Goal: Task Accomplishment & Management: Complete application form

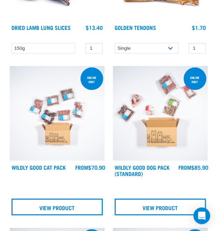
scroll to position [366, 0]
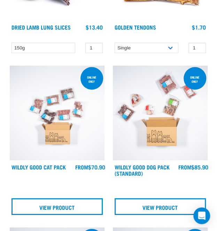
click at [45, 150] on img at bounding box center [57, 113] width 95 height 95
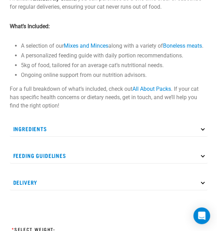
scroll to position [449, 0]
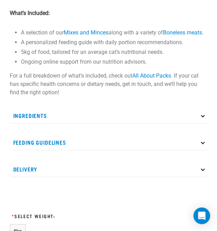
click at [86, 123] on p "Ingredients" at bounding box center [109, 116] width 198 height 16
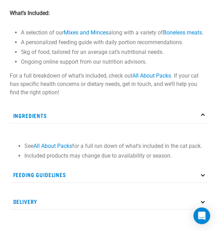
click at [86, 123] on p "Ingredients" at bounding box center [109, 116] width 198 height 16
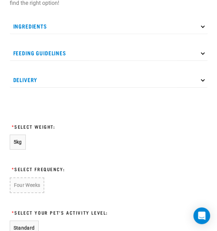
scroll to position [546, 0]
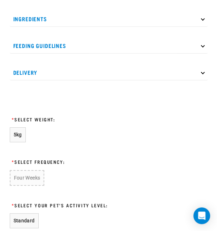
click at [86, 53] on p "Feeding Guidelines" at bounding box center [109, 46] width 198 height 16
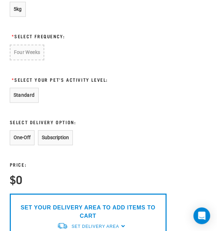
scroll to position [796, 0]
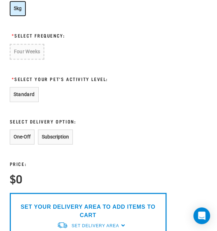
click at [12, 16] on button "5kg" at bounding box center [18, 8] width 16 height 15
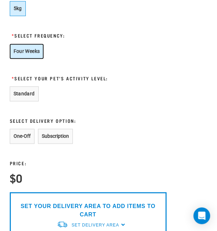
click at [20, 59] on button "Four Weeks" at bounding box center [27, 51] width 34 height 15
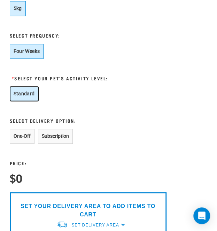
click at [21, 94] on button "Standard" at bounding box center [24, 93] width 29 height 15
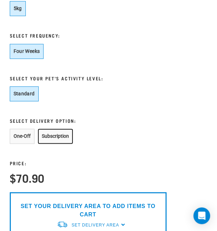
click at [51, 144] on button "Subscription" at bounding box center [55, 136] width 35 height 15
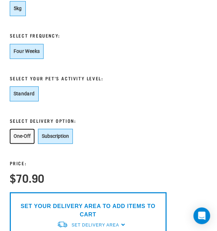
click at [26, 141] on button "One-Off" at bounding box center [22, 136] width 25 height 15
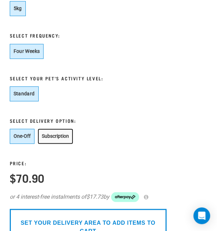
click at [45, 141] on button "Subscription" at bounding box center [55, 136] width 35 height 15
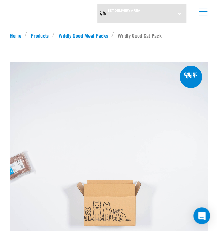
scroll to position [0, 0]
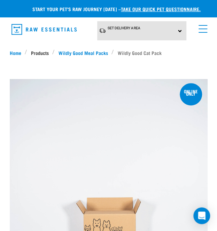
click at [41, 51] on link "Products" at bounding box center [39, 52] width 25 height 7
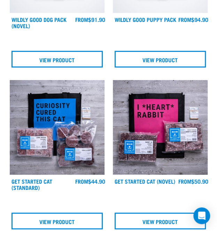
scroll to position [672, 0]
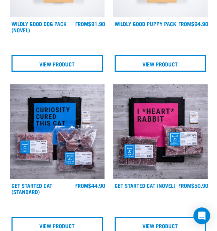
click at [20, 137] on img at bounding box center [57, 131] width 95 height 95
click at [26, 149] on img at bounding box center [57, 131] width 95 height 95
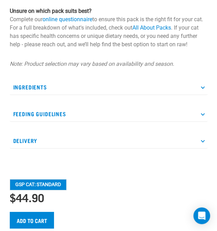
scroll to position [481, 0]
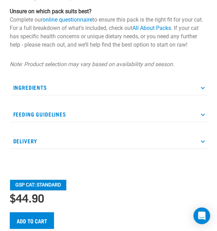
click at [17, 122] on p "Feeding Guidelines" at bounding box center [109, 115] width 198 height 16
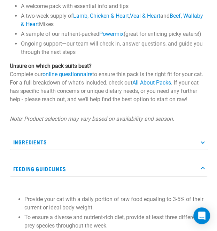
scroll to position [427, 0]
click at [14, 150] on p "Ingredients" at bounding box center [109, 143] width 198 height 16
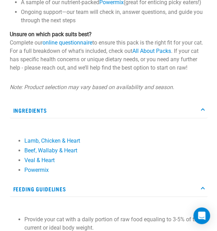
scroll to position [459, 0]
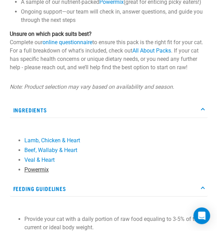
click at [33, 173] on link "Powermix" at bounding box center [36, 170] width 24 height 7
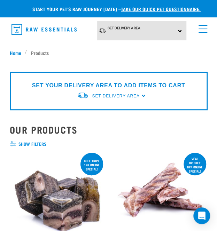
click at [204, 32] on span "menu" at bounding box center [203, 32] width 9 height 1
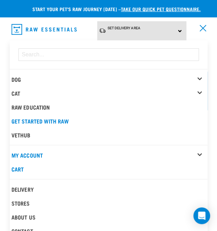
click at [36, 94] on div "Cat" at bounding box center [110, 93] width 196 height 14
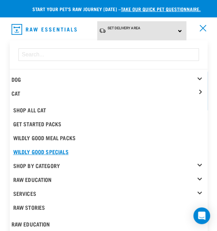
click at [20, 152] on link "Wildly Good Specials" at bounding box center [110, 152] width 196 height 14
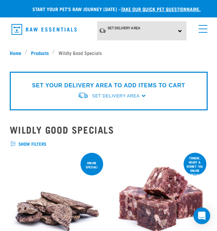
click at [34, 55] on div "× Filter products Pet Type Dog Cat Experience New Raw Feeder Experienced Raw Fe…" at bounding box center [109, 56] width 206 height 8
click at [135, 10] on link "take our quick pet questionnaire." at bounding box center [161, 9] width 80 height 2
click at [133, 10] on link "take our quick pet questionnaire." at bounding box center [161, 9] width 80 height 2
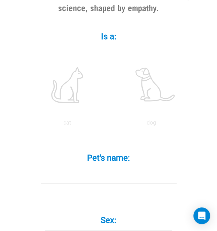
scroll to position [178, 0]
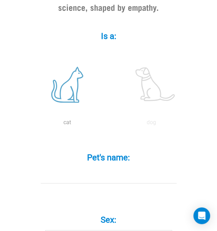
click at [53, 96] on label at bounding box center [67, 84] width 82 height 59
click at [25, 124] on input "radio" at bounding box center [25, 124] width 0 height 0
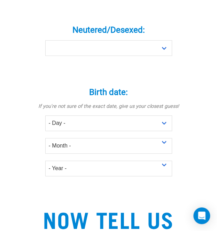
scroll to position [432, 0]
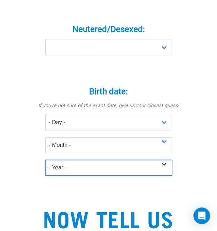
click at [53, 168] on select "- Year - 2025 2024 2023 2022 2021 2020 2019 2018 2017 2016 2015 2014 2013 2012" at bounding box center [108, 168] width 127 height 16
select select "2017"
click at [45, 160] on select "- Year - 2025 2024 2023 2022 2021 2020 2019 2018 2017 2016 2015 2014 2013 2012" at bounding box center [108, 168] width 127 height 16
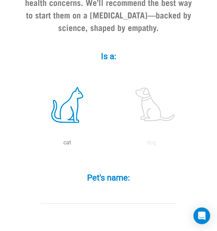
scroll to position [195, 0]
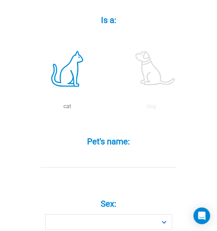
click at [68, 160] on input "Pet's name: *" at bounding box center [109, 160] width 136 height 16
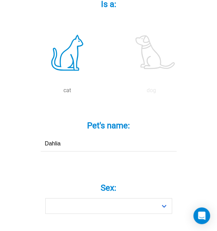
scroll to position [220, 0]
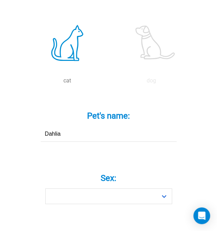
type input "Dahlia"
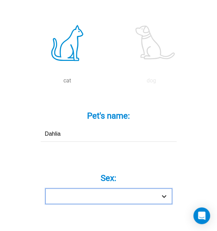
click at [59, 197] on select "Boy Girl" at bounding box center [108, 197] width 127 height 16
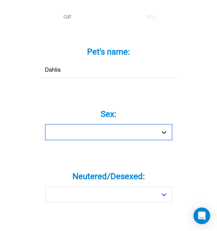
scroll to position [287, 0]
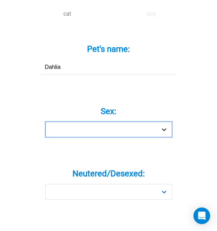
click at [56, 131] on select "Boy Girl" at bounding box center [108, 130] width 127 height 16
select select "girl"
click at [45, 122] on select "Boy Girl" at bounding box center [108, 130] width 127 height 16
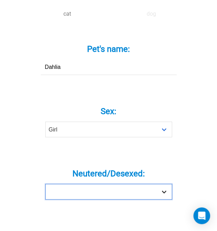
click at [59, 191] on select "Yes No" at bounding box center [108, 192] width 127 height 16
select select "yes"
click at [45, 184] on select "Yes No" at bounding box center [108, 192] width 127 height 16
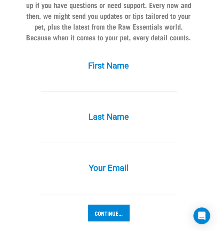
scroll to position [712, 0]
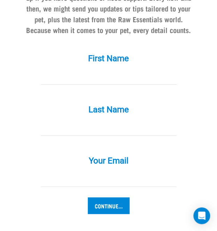
click at [50, 76] on input "First Name *" at bounding box center [109, 77] width 136 height 16
type input "Christina"
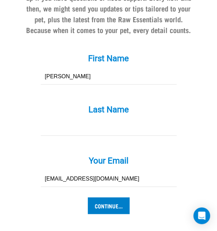
type input "christinagleb@gmail.com"
click at [98, 204] on input "Continue..." at bounding box center [109, 206] width 42 height 17
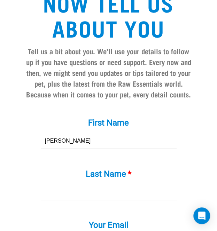
scroll to position [648, 0]
click at [60, 191] on input "Last Name *" at bounding box center [109, 193] width 136 height 16
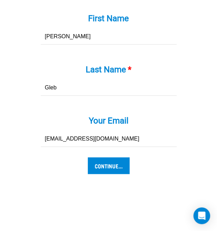
type input "Gleb"
click at [102, 162] on input "Continue..." at bounding box center [109, 166] width 42 height 17
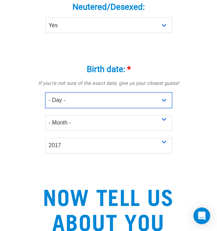
scroll to position [453, 0]
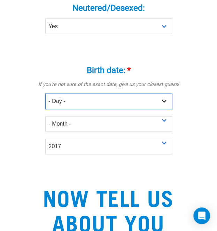
click at [53, 105] on select "- Day - 1 2 3 4 5 6 7 8 9 10 11 12 13 14 15 16 17 18 19 20 21 22 23 24 25 26 27" at bounding box center [108, 102] width 127 height 16
select select "1"
click at [45, 94] on select "- Day - 1 2 3 4 5 6 7 8 9 10 11 12 13 14 15 16 17 18 19 20 21 22 23 24 25 26 27" at bounding box center [108, 102] width 127 height 16
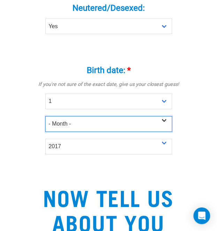
click at [58, 129] on select "- Month - January February March April May June July August September October N…" at bounding box center [108, 124] width 127 height 16
select select "June"
click at [45, 116] on select "- Month - January February March April May June July August September October N…" at bounding box center [108, 124] width 127 height 16
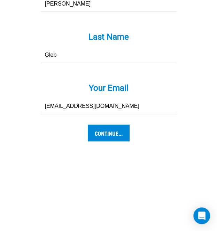
scroll to position [796, 0]
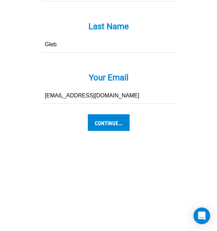
click at [92, 124] on input "Continue..." at bounding box center [109, 122] width 42 height 17
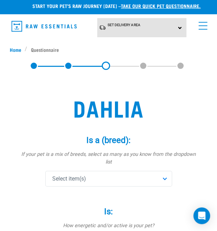
click at [55, 176] on div "Select item(s)" at bounding box center [108, 179] width 127 height 16
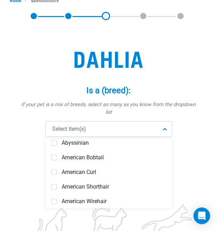
scroll to position [36, 0]
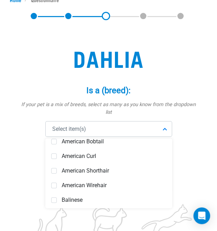
click at [54, 168] on span at bounding box center [54, 171] width 6 height 6
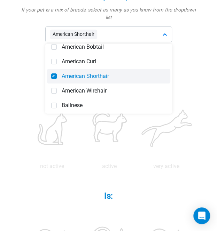
scroll to position [152, 0]
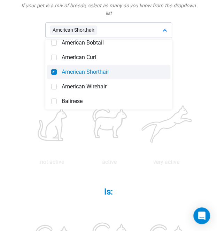
click at [31, 185] on label "Is: *" at bounding box center [108, 191] width 181 height 13
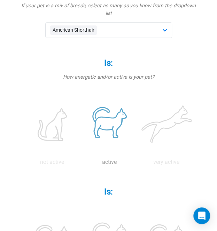
click at [100, 120] on label at bounding box center [109, 124] width 54 height 59
click at [81, 164] on input "radio" at bounding box center [81, 164] width 0 height 0
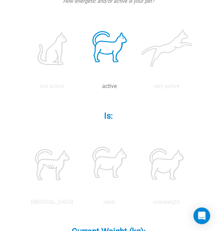
scroll to position [229, 0]
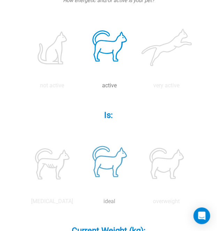
click at [107, 153] on label at bounding box center [109, 163] width 54 height 59
click at [81, 203] on input "radio" at bounding box center [81, 203] width 0 height 0
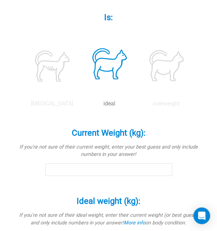
scroll to position [329, 0]
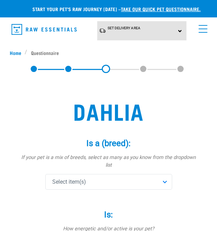
click at [61, 180] on div "Select item(s)" at bounding box center [108, 182] width 127 height 16
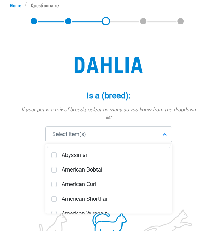
scroll to position [18, 0]
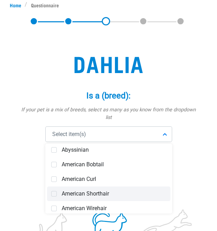
click at [53, 191] on span at bounding box center [54, 194] width 6 height 6
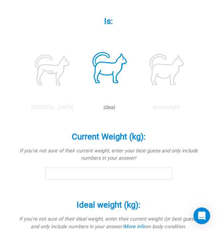
scroll to position [324, 0]
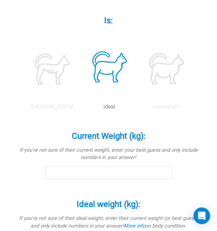
click at [59, 167] on input "Current Weight (kg): *" at bounding box center [108, 173] width 127 height 13
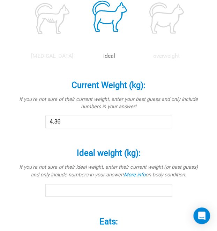
scroll to position [377, 0]
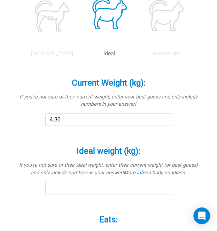
type input "4.36"
click at [52, 182] on input "Ideal weight (kg): *" at bounding box center [108, 188] width 127 height 13
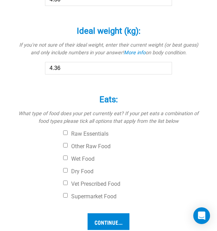
scroll to position [497, 0]
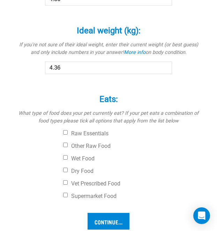
type input "4.36"
click at [63, 193] on input "Supermarket Food" at bounding box center [65, 195] width 5 height 5
checkbox input "true"
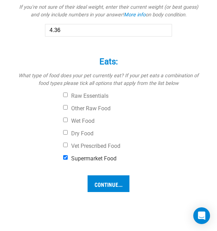
click at [98, 178] on input "Continue..." at bounding box center [109, 184] width 42 height 17
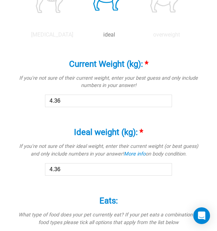
scroll to position [395, 0]
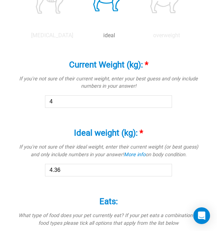
type input "4"
click at [69, 164] on input "4.36" at bounding box center [108, 170] width 127 height 13
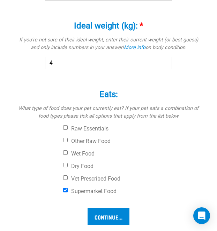
scroll to position [515, 0]
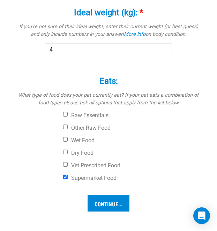
type input "4"
click at [33, 183] on div "Eats: * What type of food does your pet currently eat? If your pet eats a combi…" at bounding box center [108, 131] width 181 height 129
click at [105, 199] on input "Continue..." at bounding box center [109, 203] width 42 height 17
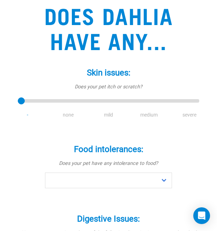
scroll to position [96, 0]
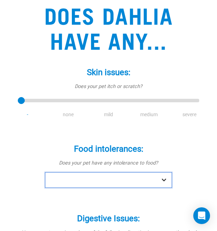
click at [56, 183] on select "No Yes" at bounding box center [108, 181] width 127 height 16
select select "no"
click at [45, 173] on select "No Yes" at bounding box center [108, 181] width 127 height 16
type input "1"
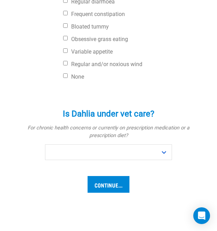
scroll to position [365, 0]
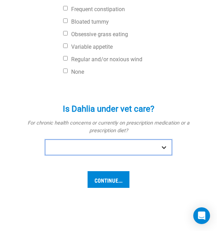
click at [56, 149] on select "No Yes" at bounding box center [108, 148] width 127 height 16
select select "no"
click at [45, 140] on select "No Yes" at bounding box center [108, 148] width 127 height 16
click at [95, 180] on input "Continue..." at bounding box center [109, 180] width 42 height 17
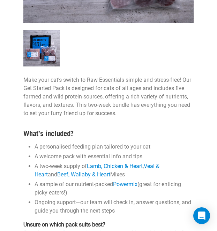
scroll to position [770, 0]
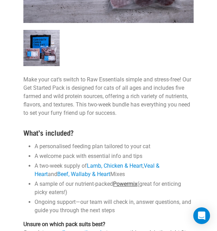
click at [133, 181] on link "Powermix" at bounding box center [125, 184] width 24 height 7
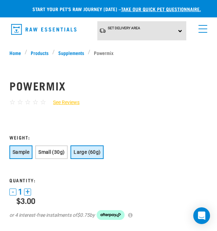
click at [89, 151] on span "Large (60g)" at bounding box center [87, 153] width 27 height 6
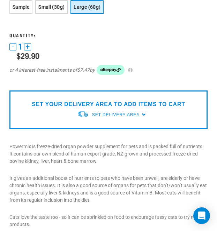
scroll to position [146, 0]
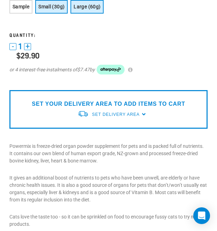
click at [57, 11] on button "Small (30g)" at bounding box center [51, 7] width 32 height 14
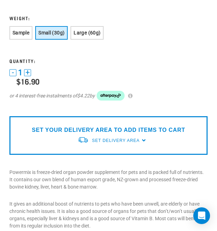
scroll to position [119, 0]
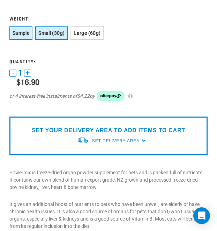
click at [30, 35] on button "Sample" at bounding box center [20, 33] width 23 height 14
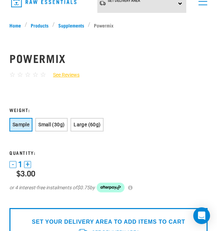
scroll to position [0, 0]
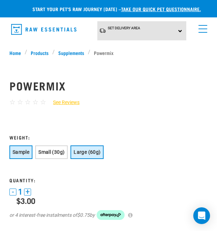
click at [88, 154] on span "Large (60g)" at bounding box center [87, 153] width 27 height 6
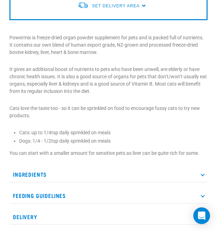
scroll to position [255, 0]
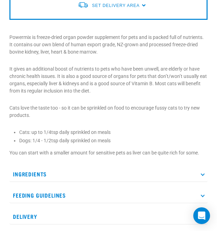
click at [162, 171] on p "Ingredients" at bounding box center [108, 175] width 198 height 16
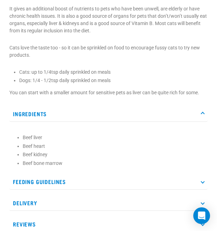
scroll to position [315, 0]
click at [172, 113] on p "Ingredients" at bounding box center [108, 114] width 198 height 16
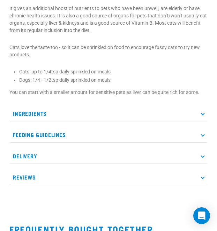
click at [162, 134] on p "Feeding Guidelines" at bounding box center [108, 135] width 198 height 16
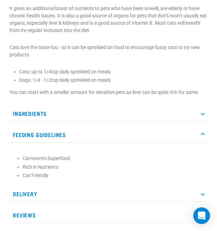
click at [162, 134] on p "Feeding Guidelines" at bounding box center [108, 135] width 198 height 16
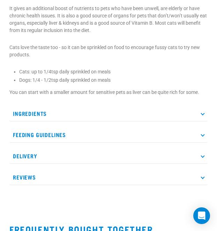
click at [157, 157] on p "Delivery" at bounding box center [108, 157] width 198 height 16
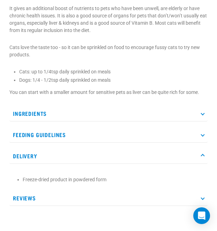
click at [157, 157] on p "Delivery" at bounding box center [108, 157] width 198 height 16
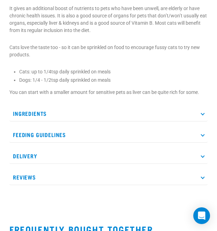
click at [149, 181] on p "Reviews" at bounding box center [108, 178] width 198 height 16
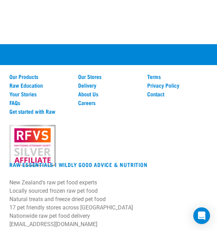
scroll to position [894, 0]
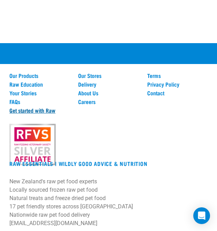
click at [52, 110] on link "Get started with Raw" at bounding box center [39, 110] width 60 height 6
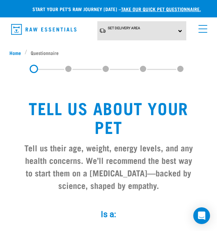
click at [197, 33] on link "menu" at bounding box center [201, 27] width 13 height 13
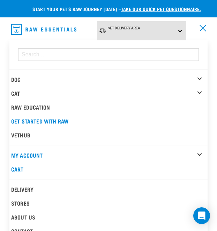
click at [200, 86] on div "Cat" at bounding box center [109, 93] width 196 height 14
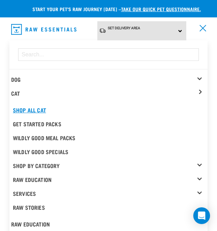
click at [37, 111] on link "Shop All Cat" at bounding box center [109, 110] width 196 height 14
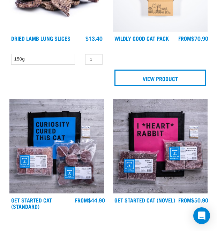
scroll to position [215, 0]
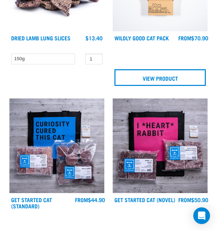
click at [142, 166] on img at bounding box center [160, 146] width 95 height 95
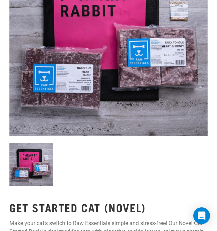
scroll to position [140, 0]
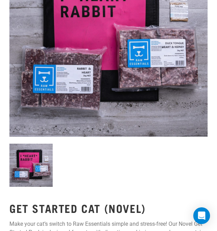
click at [142, 166] on div at bounding box center [108, 166] width 206 height 53
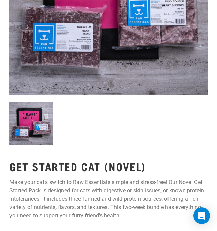
scroll to position [0, 0]
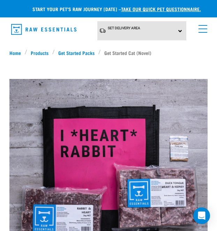
click at [38, 53] on link "Products" at bounding box center [39, 52] width 25 height 7
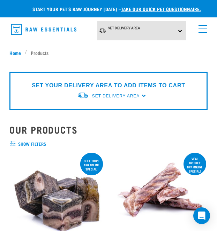
click at [203, 29] on span "menu" at bounding box center [202, 29] width 9 height 1
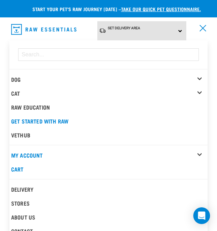
click at [85, 86] on div "Cat" at bounding box center [109, 93] width 196 height 14
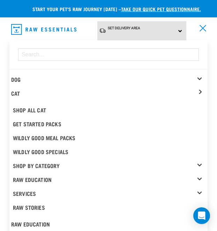
click at [22, 137] on link "Wildly Good Meal Packs" at bounding box center [109, 138] width 196 height 14
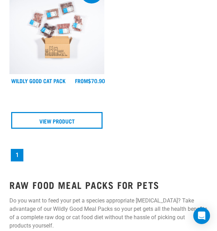
scroll to position [173, 0]
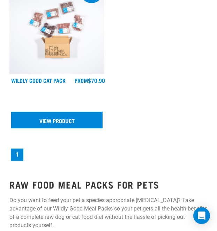
click at [35, 126] on link "View Product" at bounding box center [56, 120] width 91 height 17
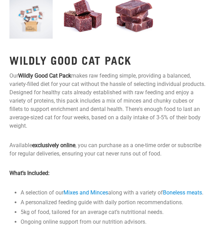
scroll to position [295, 0]
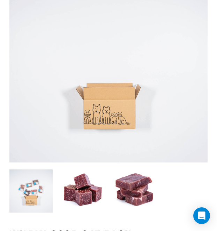
click at [31, 208] on img at bounding box center [30, 191] width 43 height 43
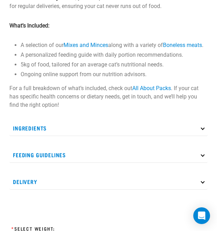
scroll to position [438, 0]
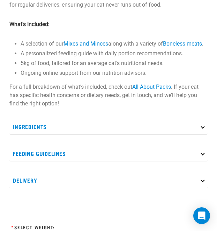
click at [18, 159] on p "Feeding Guidelines" at bounding box center [108, 154] width 198 height 16
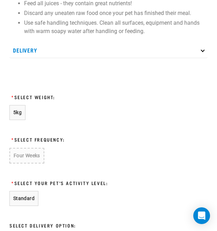
scroll to position [692, 0]
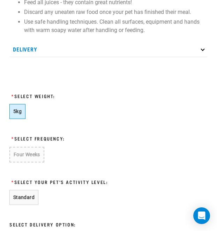
click at [15, 119] on button "5kg" at bounding box center [17, 111] width 16 height 15
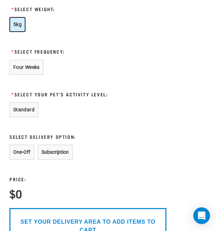
scroll to position [781, 0]
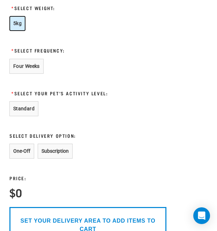
click at [16, 159] on button "One-Off" at bounding box center [21, 151] width 25 height 15
click at [43, 159] on button "Subscription" at bounding box center [55, 151] width 35 height 15
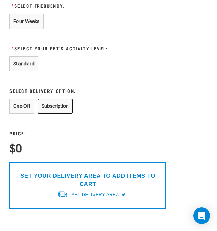
scroll to position [793, 0]
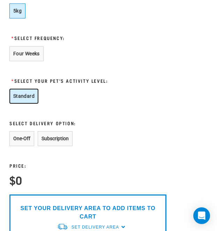
click at [12, 104] on button "Standard" at bounding box center [23, 96] width 29 height 15
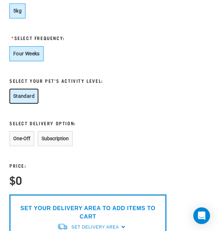
click at [13, 61] on button "Four Weeks" at bounding box center [26, 53] width 34 height 15
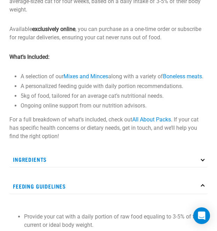
scroll to position [404, 0]
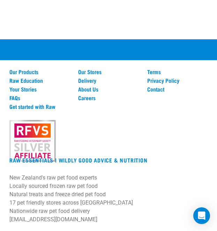
scroll to position [1562, 0]
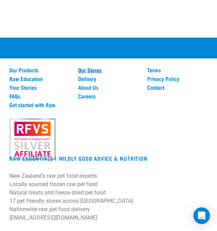
click at [83, 67] on link "Our Stores" at bounding box center [108, 70] width 60 height 6
